Goal: Transaction & Acquisition: Purchase product/service

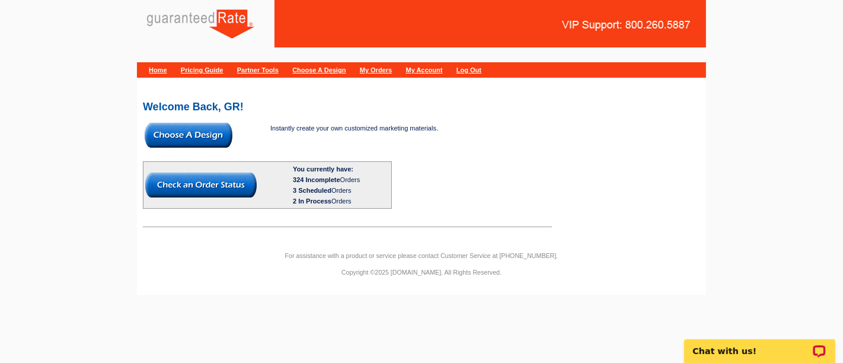
click at [209, 129] on img at bounding box center [189, 135] width 88 height 25
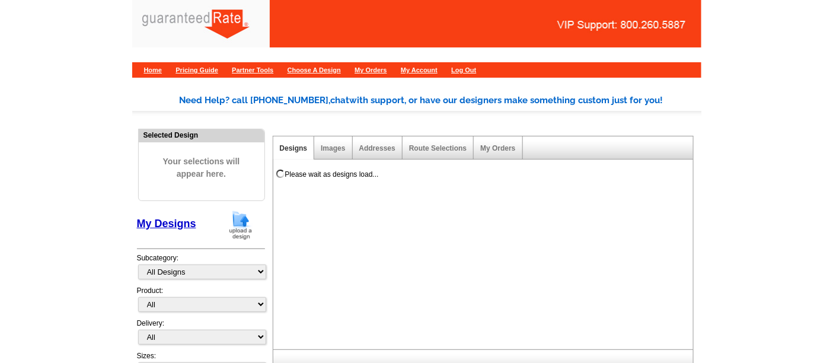
click at [230, 223] on img at bounding box center [240, 225] width 31 height 30
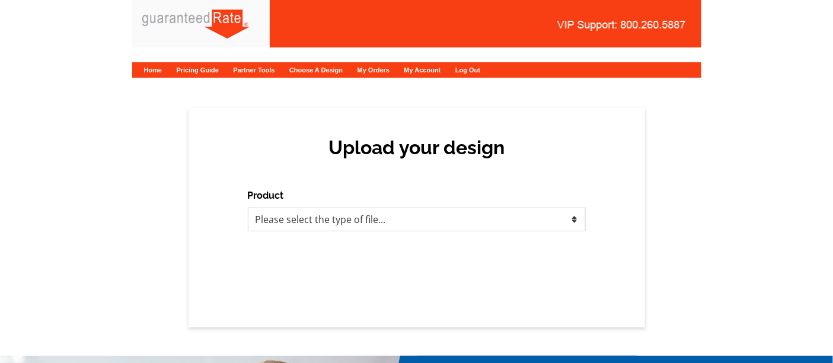
click at [337, 229] on select "Please select the type of file... Postcards Calendars Business Cards Letters an…" at bounding box center [417, 219] width 338 height 24
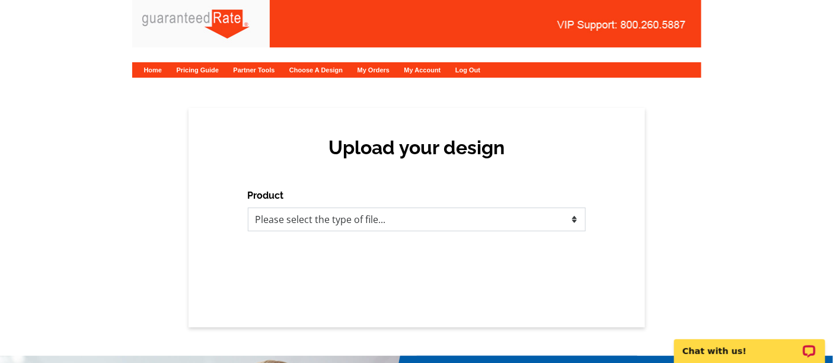
select select "3"
click at [248, 207] on select "Please select the type of file... Postcards Calendars Business Cards Letters an…" at bounding box center [417, 219] width 338 height 24
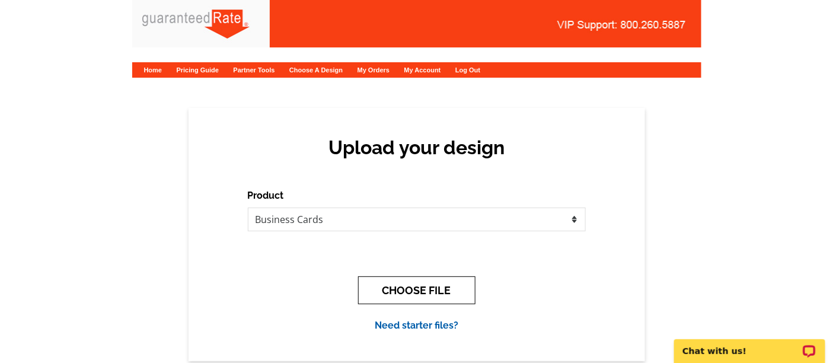
click at [392, 296] on button "CHOOSE FILE" at bounding box center [416, 290] width 117 height 28
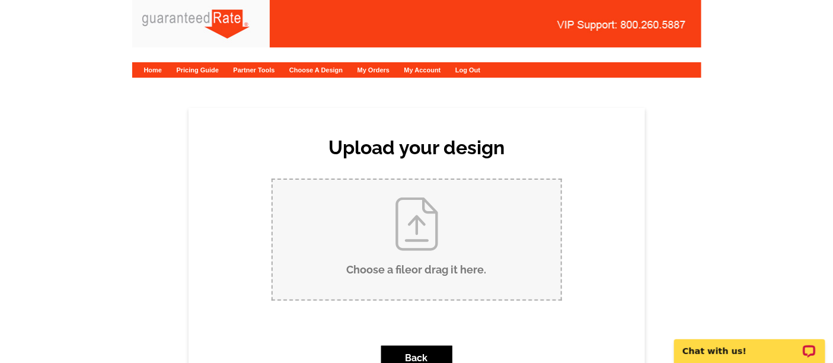
click at [398, 214] on input "Choose a file or drag it here ." at bounding box center [417, 240] width 288 height 120
type input "C:\fakepath\[PERSON_NAME] Pass Business Card Proof.pdf"
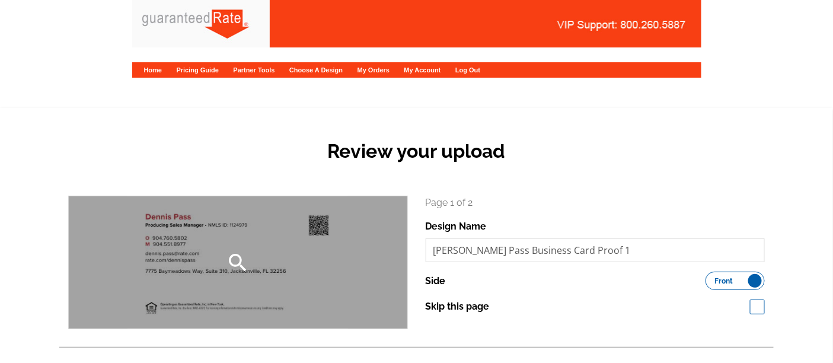
click at [296, 254] on div "search" at bounding box center [238, 262] width 338 height 132
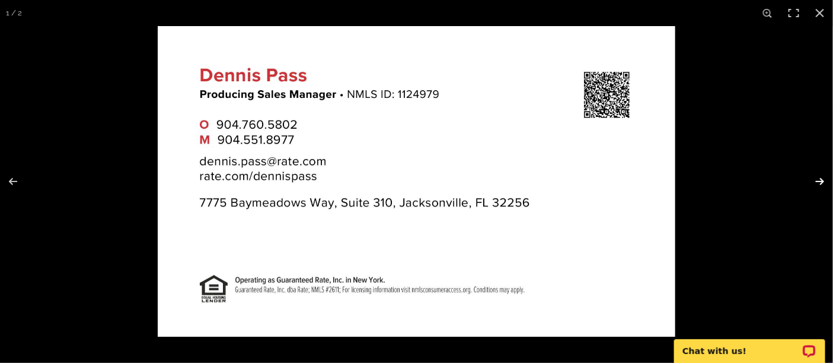
click at [817, 178] on button at bounding box center [811, 181] width 41 height 59
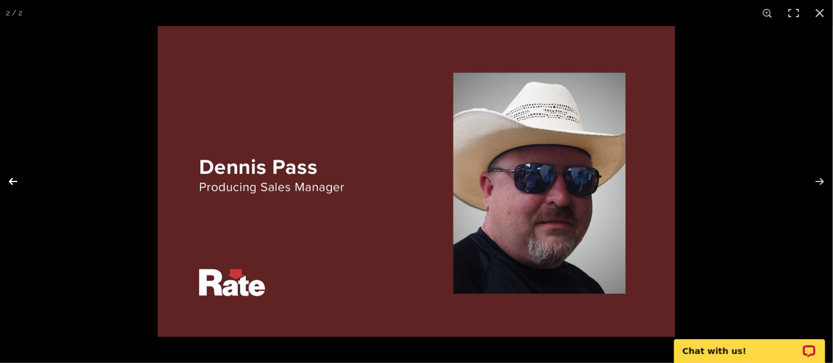
click at [12, 182] on button at bounding box center [20, 181] width 41 height 59
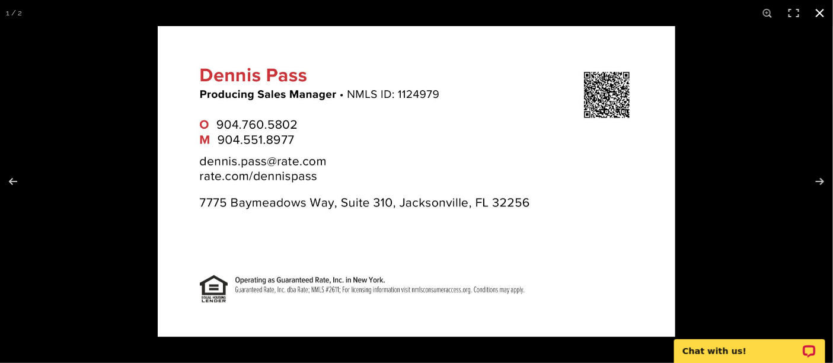
click at [818, 9] on button at bounding box center [820, 13] width 26 height 26
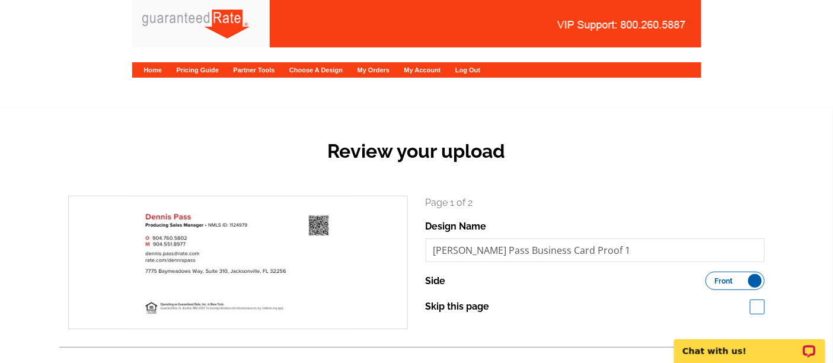
scroll to position [197, 0]
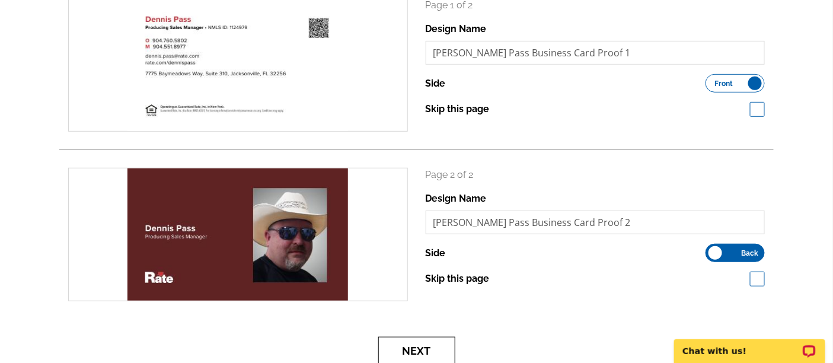
click at [425, 353] on button "Next" at bounding box center [416, 351] width 77 height 28
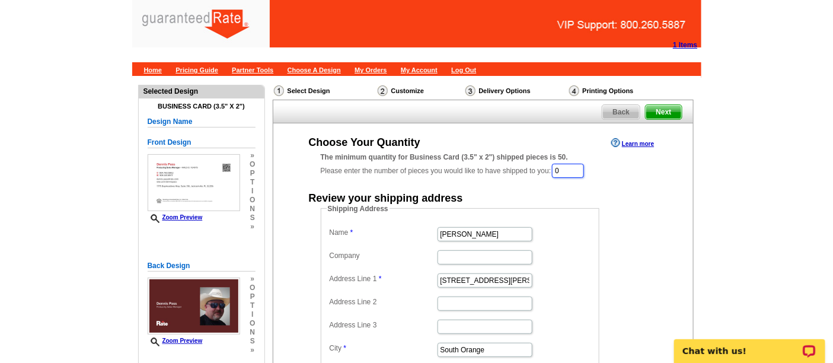
click at [570, 165] on input "0" at bounding box center [568, 171] width 32 height 14
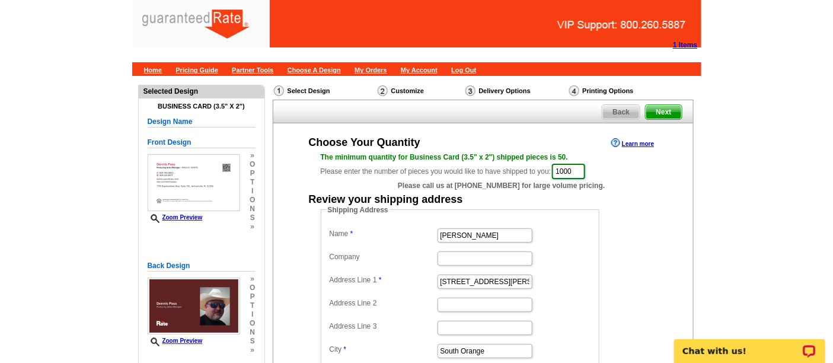
type input "1000"
drag, startPoint x: 506, startPoint y: 232, endPoint x: 367, endPoint y: 232, distance: 138.1
click at [367, 232] on dl "Name Vanessa Pollock Company Address Line 1 350 Tillou Rd Address Line 2 Addres…" at bounding box center [460, 315] width 267 height 180
type input "Dennis Pass"
drag, startPoint x: 503, startPoint y: 282, endPoint x: 399, endPoint y: 275, distance: 104.5
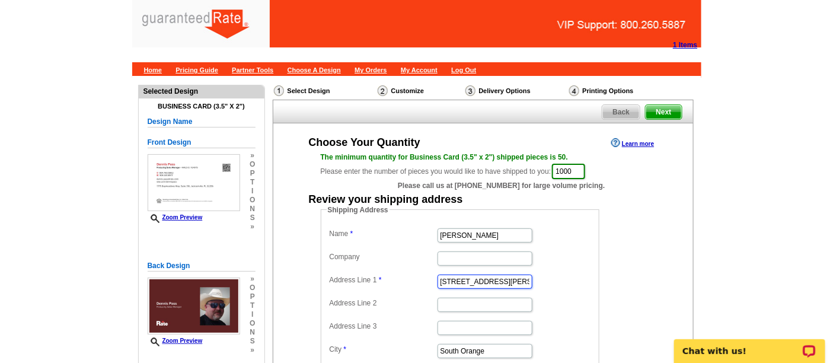
click at [399, 275] on dl "Name Dennis Pass Company Address Line 1 350 Tillou Rd Address Line 2 Address Li…" at bounding box center [460, 315] width 267 height 180
paste input "54001 Plantation RD"
type input "54001 Plantation Rd"
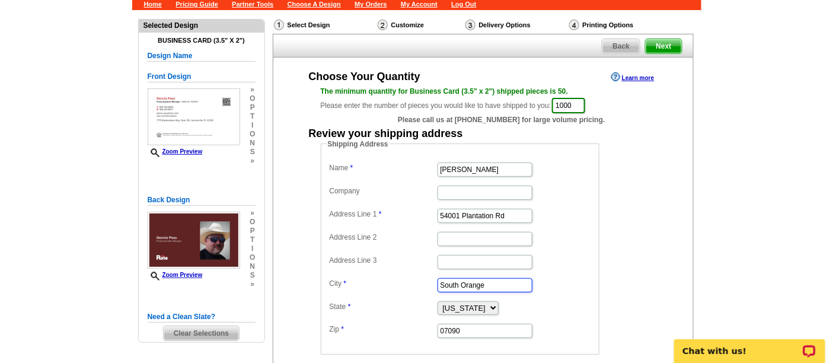
drag, startPoint x: 488, startPoint y: 285, endPoint x: 423, endPoint y: 284, distance: 65.2
click at [423, 284] on dl "Name Dennis Pass Company Address Line 1 54001 Plantation Rd Address Line 2 Addr…" at bounding box center [460, 249] width 267 height 180
paste input "[PERSON_NAME]"
type input "[PERSON_NAME]"
click at [478, 303] on select "Alabama Alaska Arizona Arkansas California Colorado Connecticut District of Col…" at bounding box center [467, 308] width 61 height 14
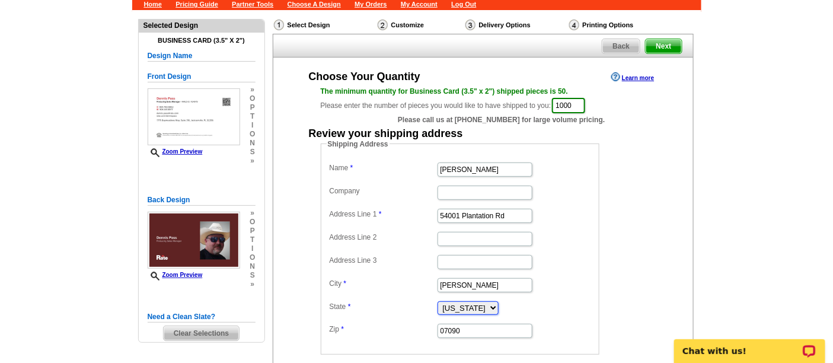
select select "FL"
click at [437, 301] on select "Alabama Alaska Arizona Arkansas California Colorado Connecticut District of Col…" at bounding box center [467, 308] width 61 height 14
drag, startPoint x: 465, startPoint y: 327, endPoint x: 431, endPoint y: 325, distance: 33.2
click at [431, 326] on dl "Name Dennis Pass Company Address Line 1 54001 Plantation Rd Address Line 2 Addr…" at bounding box center [460, 249] width 267 height 180
paste input "32011"
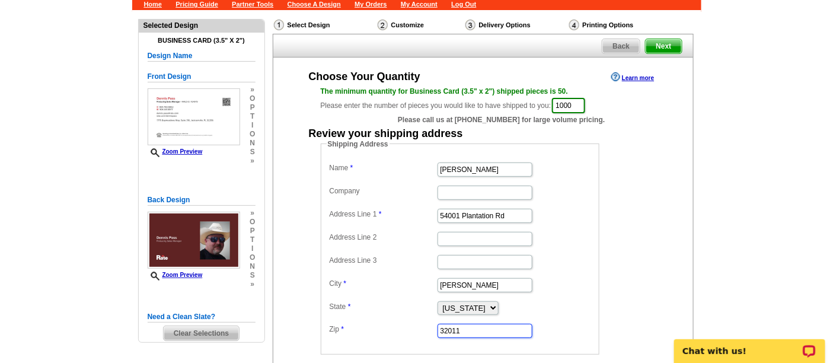
scroll to position [197, 0]
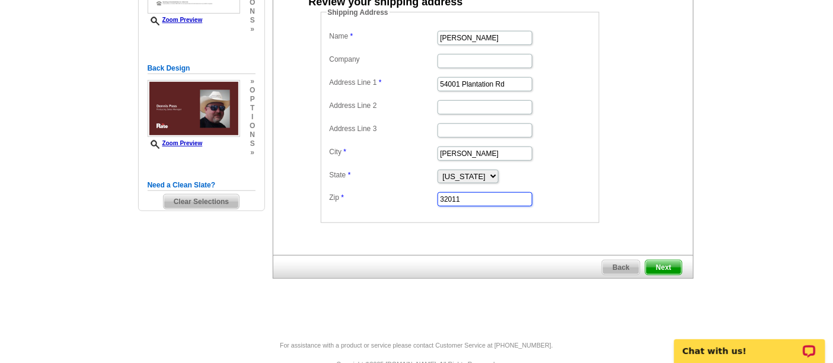
type input "32011"
click at [664, 265] on span "Next" at bounding box center [663, 267] width 36 height 14
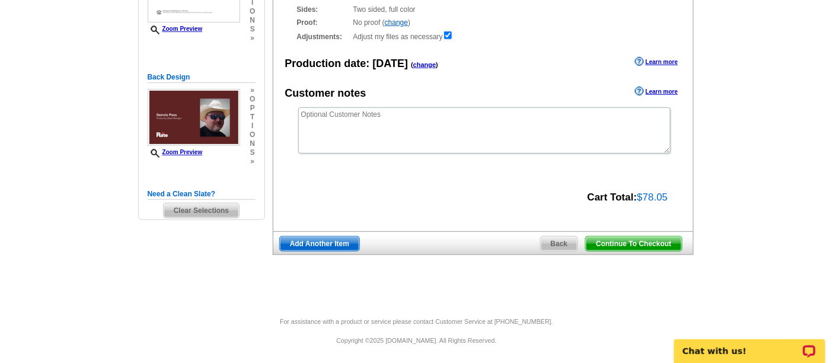
scroll to position [189, 0]
drag, startPoint x: 615, startPoint y: 241, endPoint x: 663, endPoint y: 251, distance: 49.1
click at [615, 241] on span "Continue To Checkout" at bounding box center [633, 243] width 95 height 14
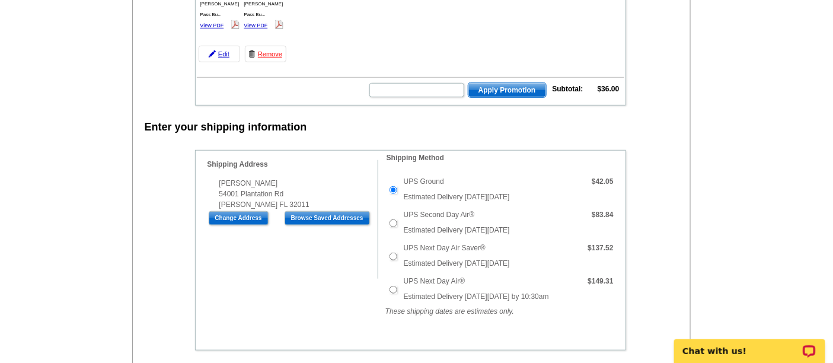
scroll to position [461, 0]
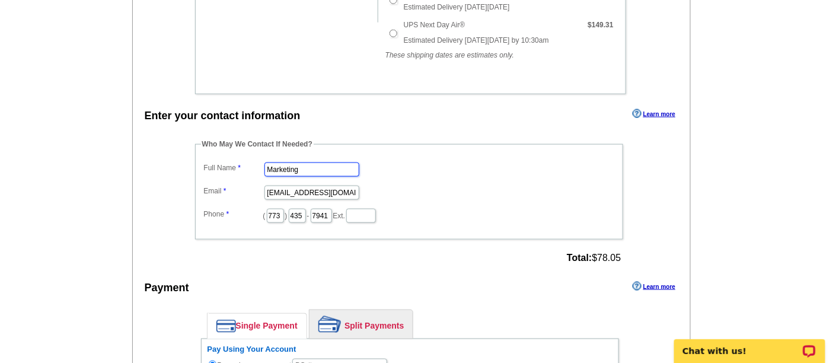
click at [305, 164] on input "Marketing" at bounding box center [311, 169] width 95 height 14
type input "[PERSON_NAME]"
click at [299, 187] on input "marketing@guaranteedrate.com" at bounding box center [311, 193] width 95 height 14
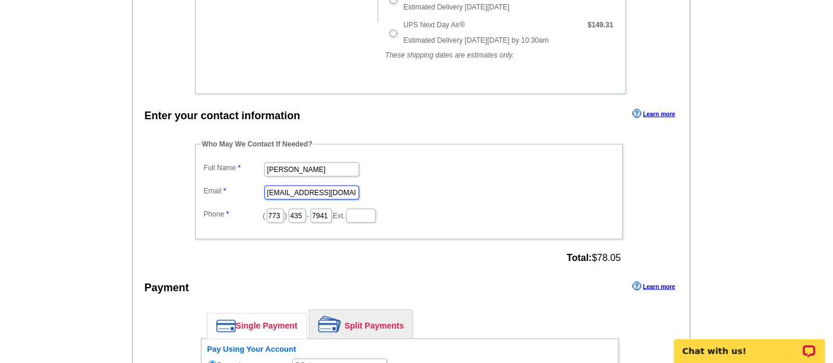
click at [299, 187] on input "marketing@guaranteedrate.com" at bounding box center [311, 193] width 95 height 14
type input "[EMAIL_ADDRESS][PERSON_NAME][DOMAIN_NAME]"
click at [284, 210] on input "773" at bounding box center [275, 216] width 17 height 14
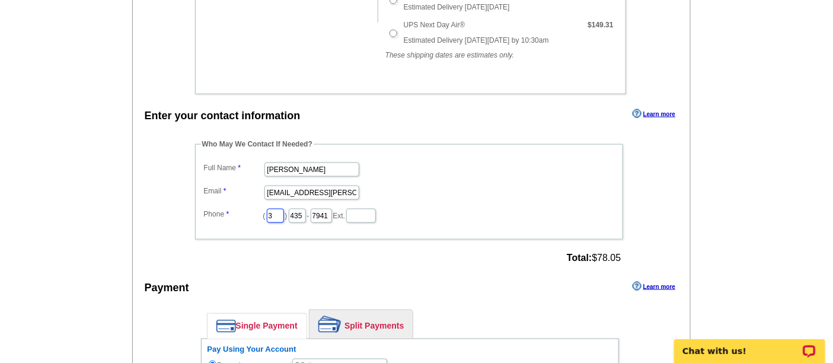
type input "312"
click at [306, 209] on input "435" at bounding box center [297, 216] width 17 height 14
click at [332, 212] on input "7941" at bounding box center [321, 216] width 21 height 14
click at [306, 216] on input "2" at bounding box center [297, 216] width 17 height 14
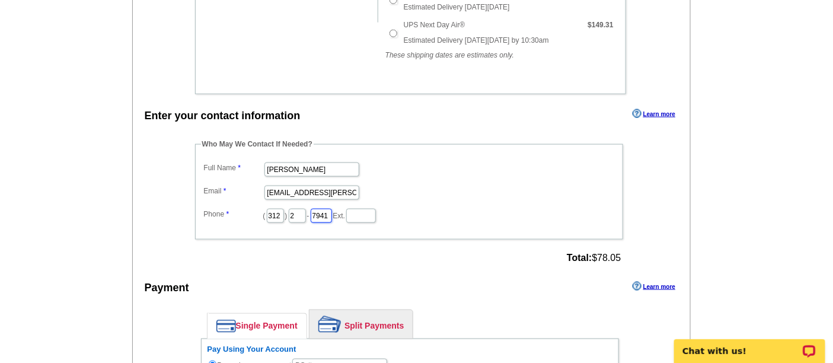
click at [332, 209] on input "7941" at bounding box center [321, 216] width 21 height 14
click at [306, 209] on input "2" at bounding box center [297, 216] width 17 height 14
type input "252"
click at [332, 213] on input "7941" at bounding box center [321, 216] width 21 height 14
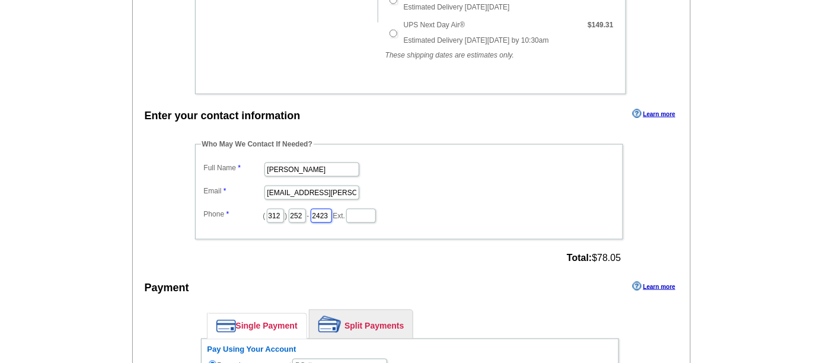
type input "2423"
click at [426, 193] on dd "[EMAIL_ADDRESS][PERSON_NAME][DOMAIN_NAME]" at bounding box center [409, 192] width 416 height 18
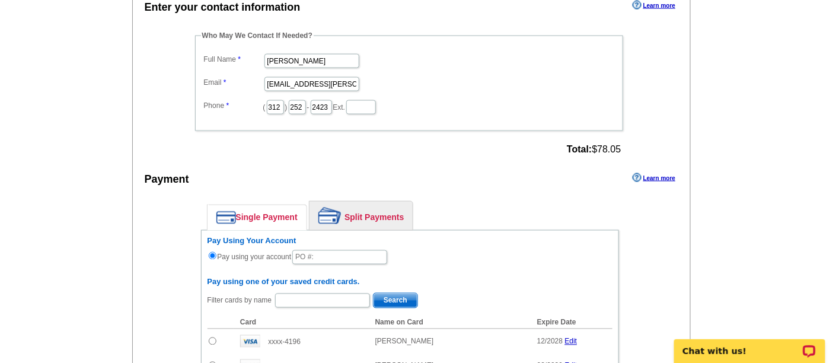
scroll to position [593, 0]
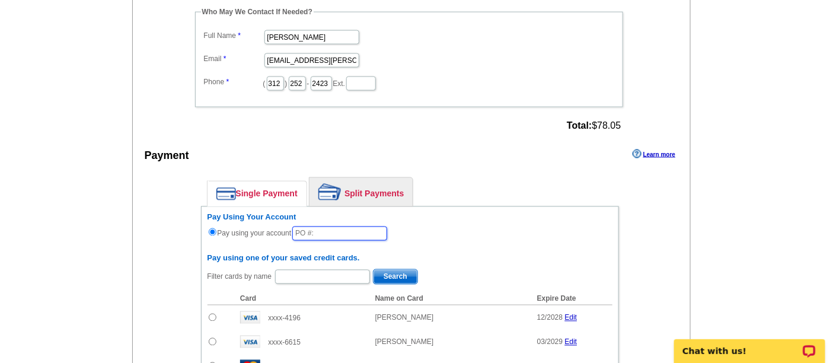
click at [311, 228] on input "text" at bounding box center [339, 233] width 95 height 14
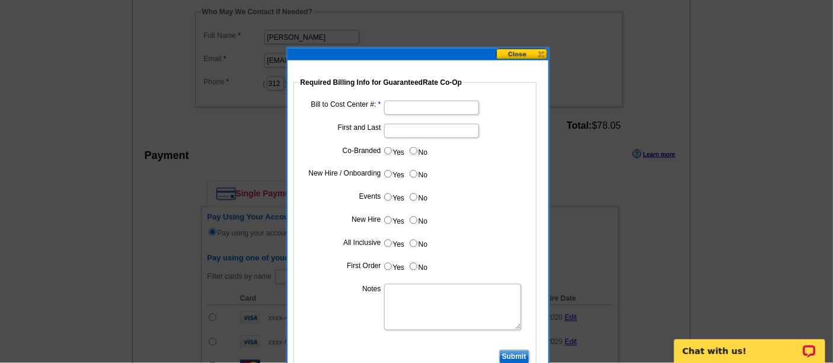
type input "92925_0421_AA"
click at [429, 107] on input "Bill to Cost Center #:" at bounding box center [431, 108] width 95 height 14
type input "1973"
click at [408, 132] on input "First and Last" at bounding box center [431, 131] width 95 height 14
type input "[PERSON_NAME]"
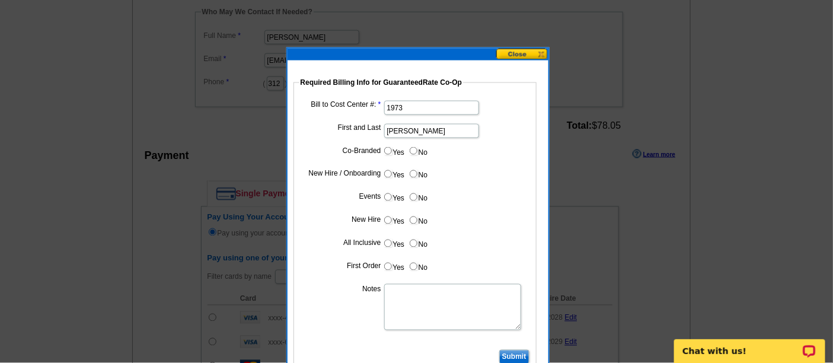
click at [412, 151] on input "No" at bounding box center [414, 151] width 8 height 8
radio input "true"
click at [388, 176] on input "Yes" at bounding box center [388, 174] width 8 height 8
radio input "true"
click at [411, 194] on input "No" at bounding box center [414, 197] width 8 height 8
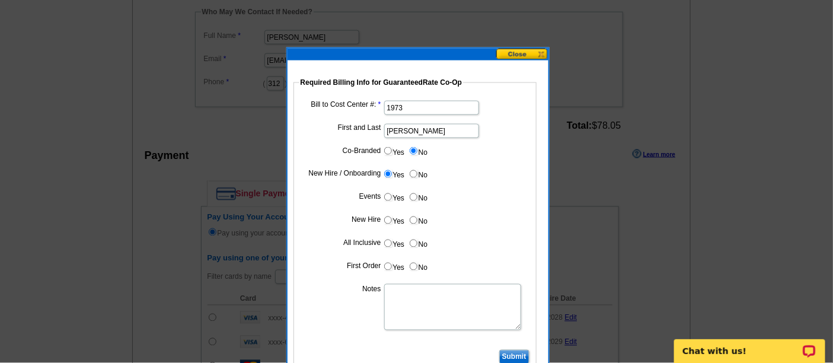
radio input "true"
click at [390, 216] on input "Yes" at bounding box center [388, 220] width 8 height 8
radio input "true"
click at [410, 241] on input "No" at bounding box center [414, 243] width 8 height 8
radio input "true"
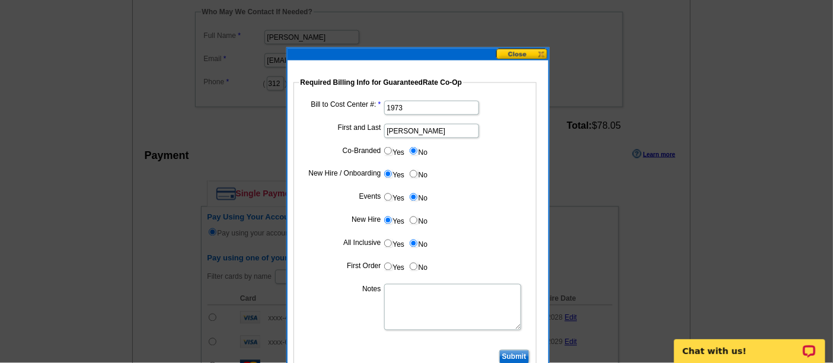
click at [387, 264] on input "Yes" at bounding box center [388, 267] width 8 height 8
radio input "true"
click at [392, 296] on textarea "Notes" at bounding box center [452, 307] width 137 height 46
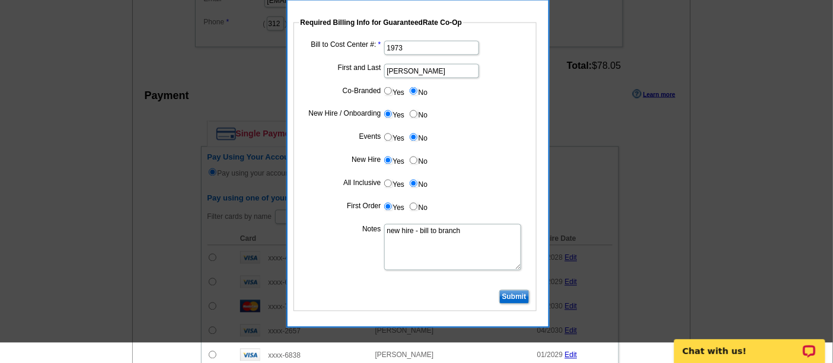
scroll to position [658, 0]
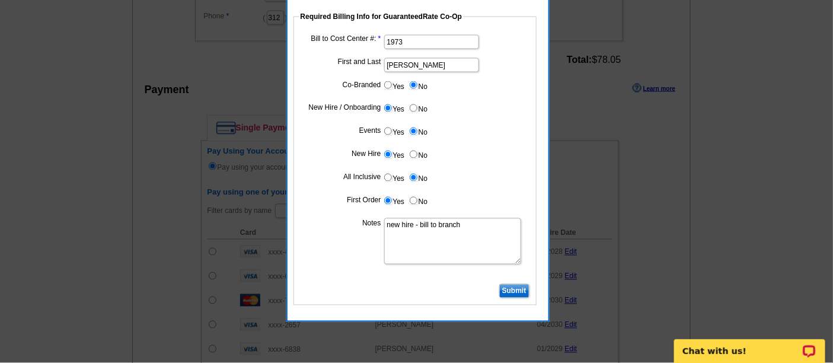
type textarea "new hire - bill to branch"
click at [508, 289] on input "Submit" at bounding box center [514, 291] width 30 height 14
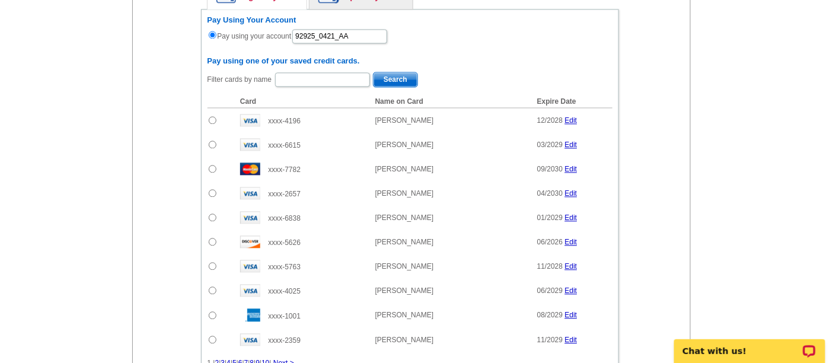
scroll to position [987, 0]
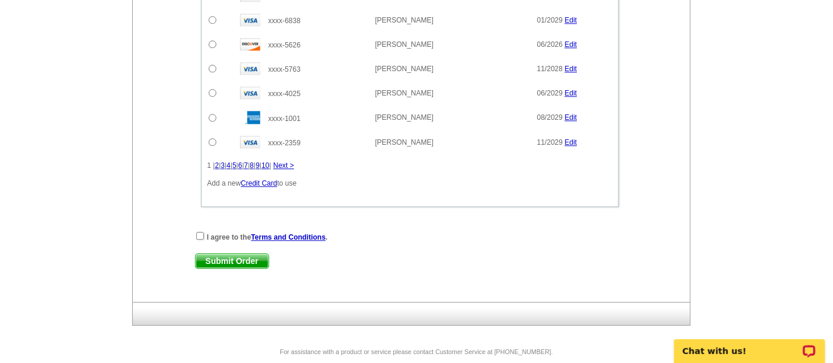
click at [196, 231] on div "I agree to the Terms and Conditions ." at bounding box center [410, 237] width 430 height 12
click at [199, 232] on input "checkbox" at bounding box center [200, 236] width 8 height 8
checkbox input "true"
click at [220, 255] on span "Submit Order" at bounding box center [232, 261] width 73 height 14
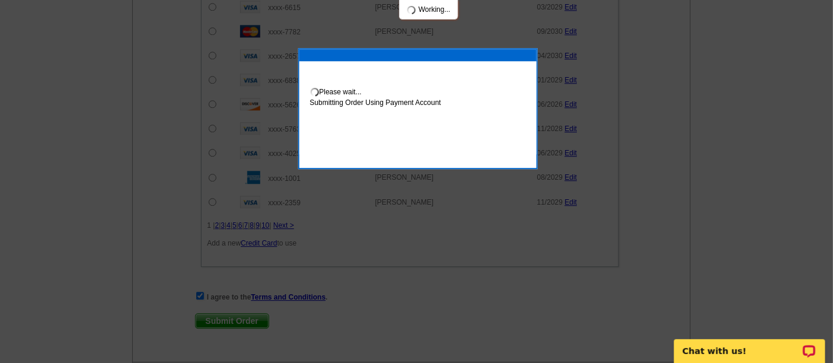
scroll to position [1047, 0]
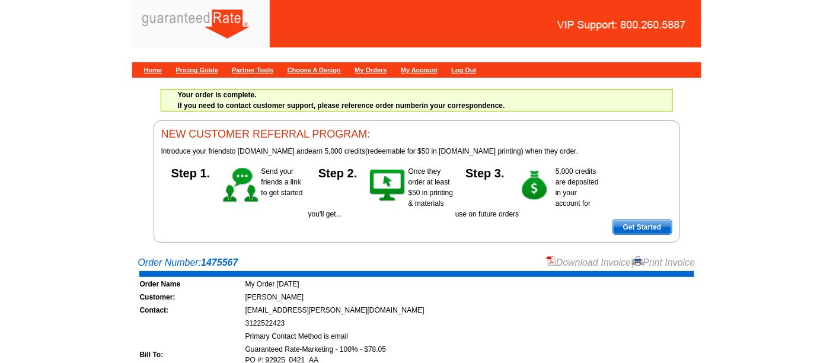
click at [599, 260] on link "Download Invoice" at bounding box center [588, 262] width 84 height 10
